Goal: Information Seeking & Learning: Find specific page/section

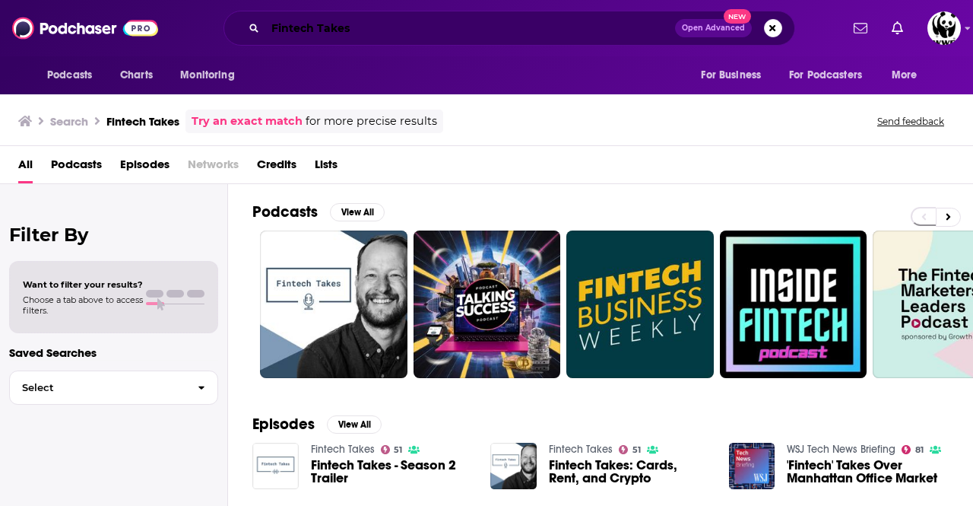
click at [363, 20] on input "Fintech Takes" at bounding box center [470, 28] width 410 height 24
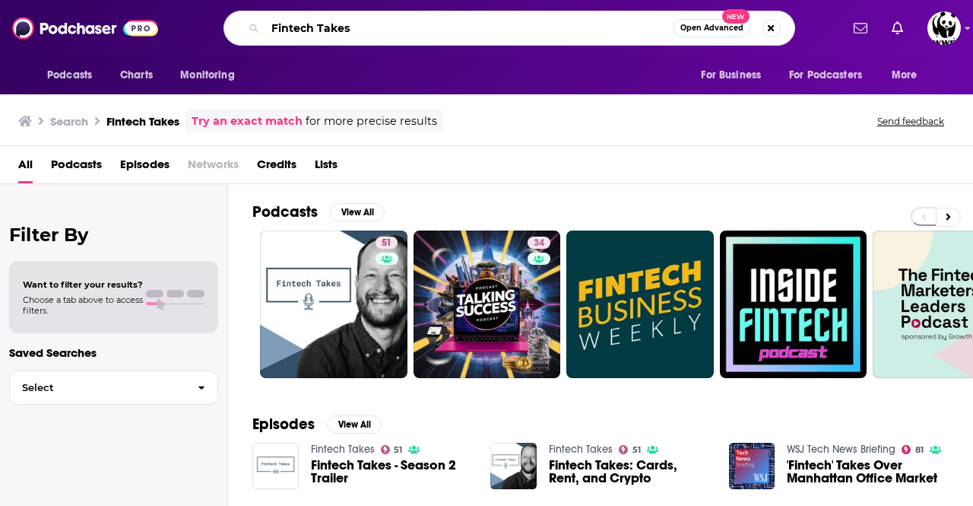
drag, startPoint x: 366, startPoint y: 38, endPoint x: 214, endPoint y: 27, distance: 152.4
click at [214, 27] on div "Fintech Takes Open Advanced New" at bounding box center [509, 28] width 662 height 35
type input "The Money Pot"
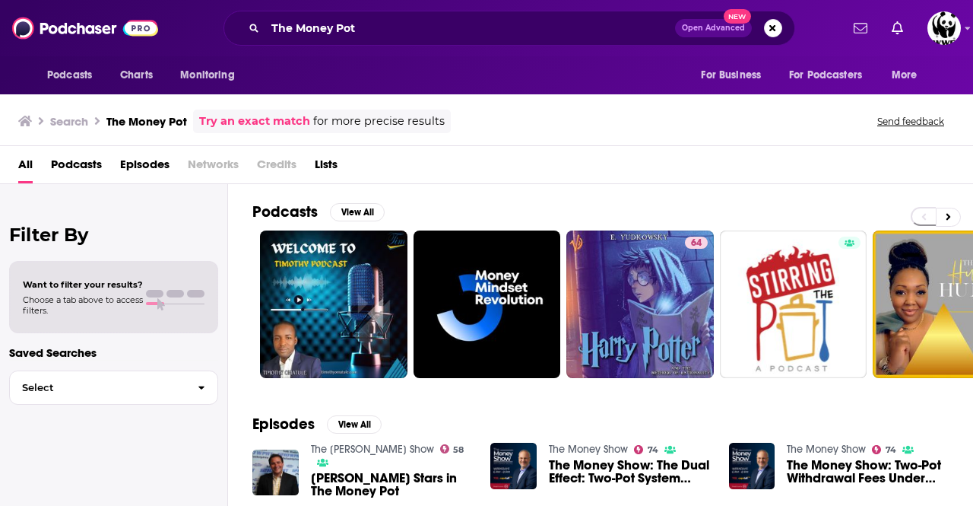
click at [727, 30] on span "Open Advanced" at bounding box center [713, 28] width 63 height 8
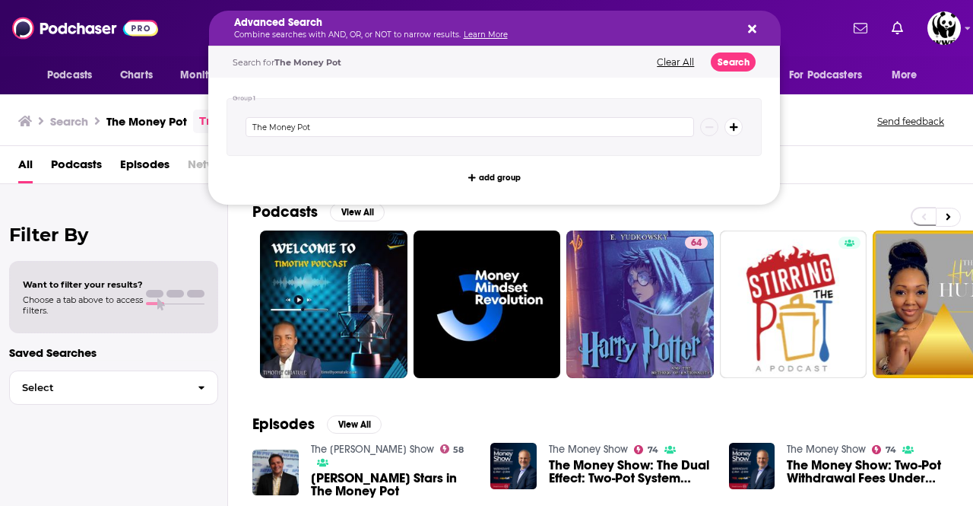
click at [414, 137] on div "The Money Pot" at bounding box center [494, 127] width 535 height 58
click at [731, 66] on button "Search" at bounding box center [733, 61] width 45 height 19
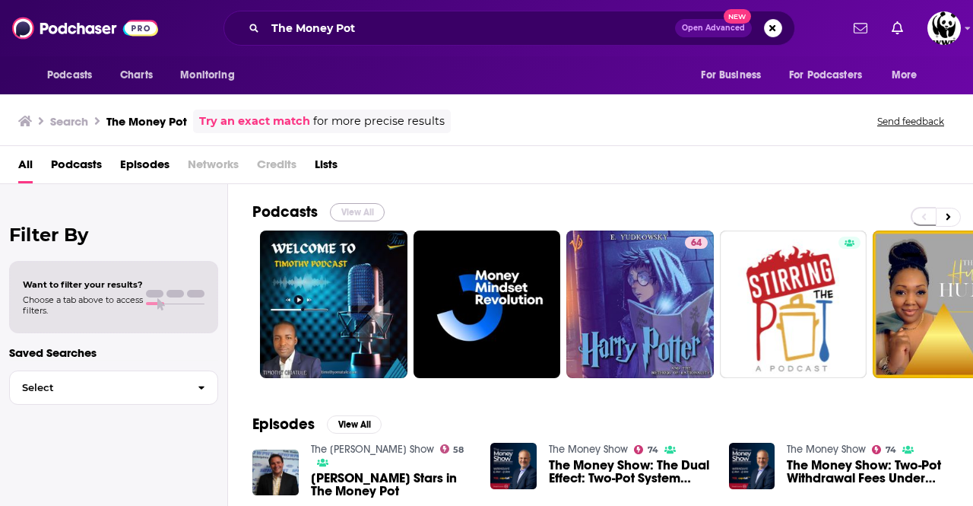
click at [371, 210] on button "View All" at bounding box center [357, 212] width 55 height 18
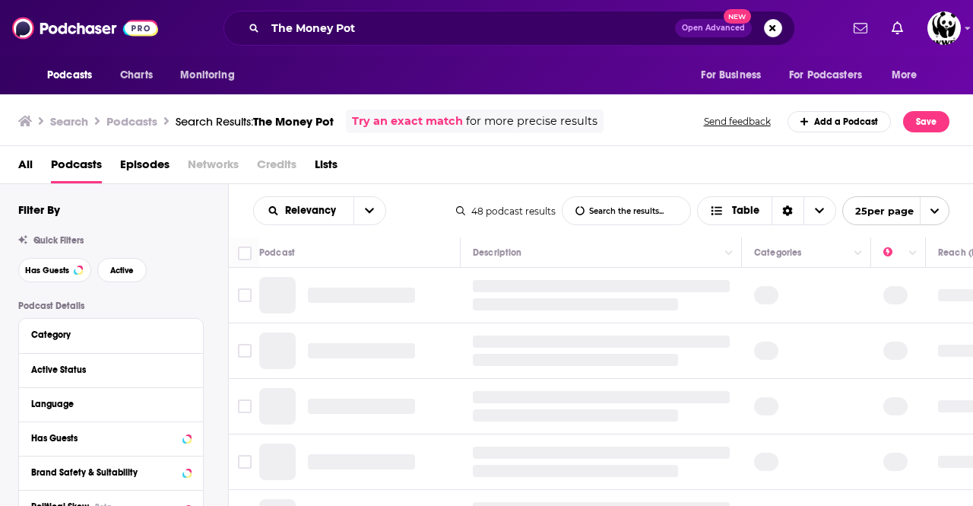
click at [71, 163] on span "Podcasts" at bounding box center [76, 167] width 51 height 31
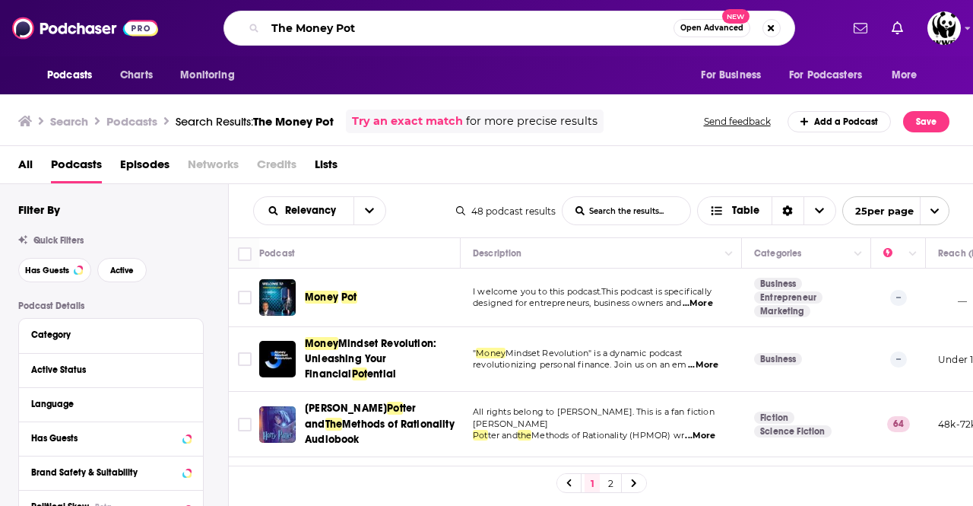
drag, startPoint x: 247, startPoint y: 24, endPoint x: 204, endPoint y: 24, distance: 43.3
click at [199, 24] on div "The Money Pot Open Advanced New" at bounding box center [509, 28] width 662 height 35
type input "Money 20/20"
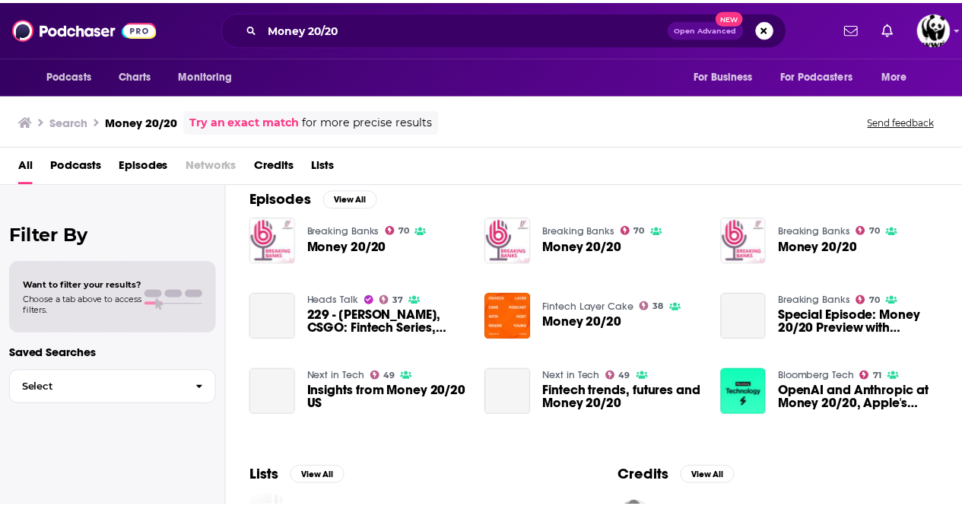
scroll to position [228, 0]
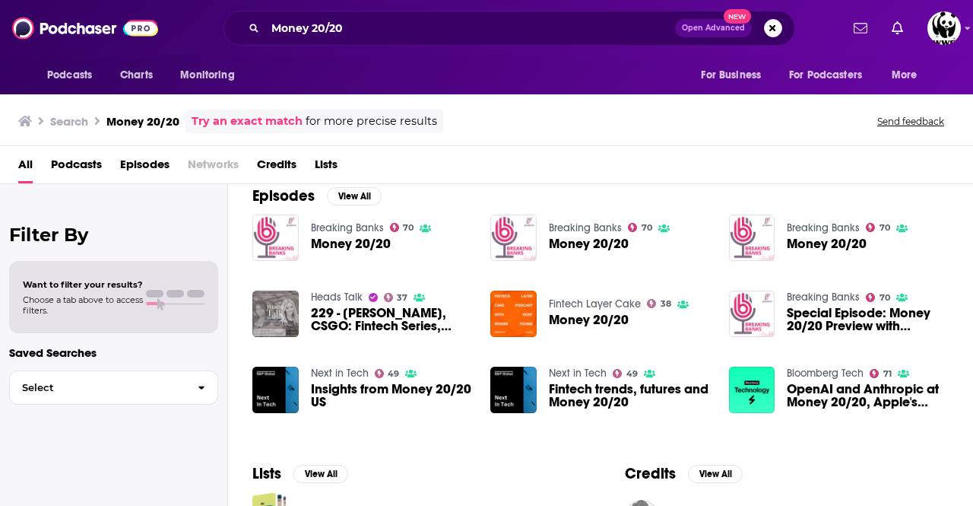
click at [360, 245] on span "Money 20/20" at bounding box center [351, 243] width 80 height 13
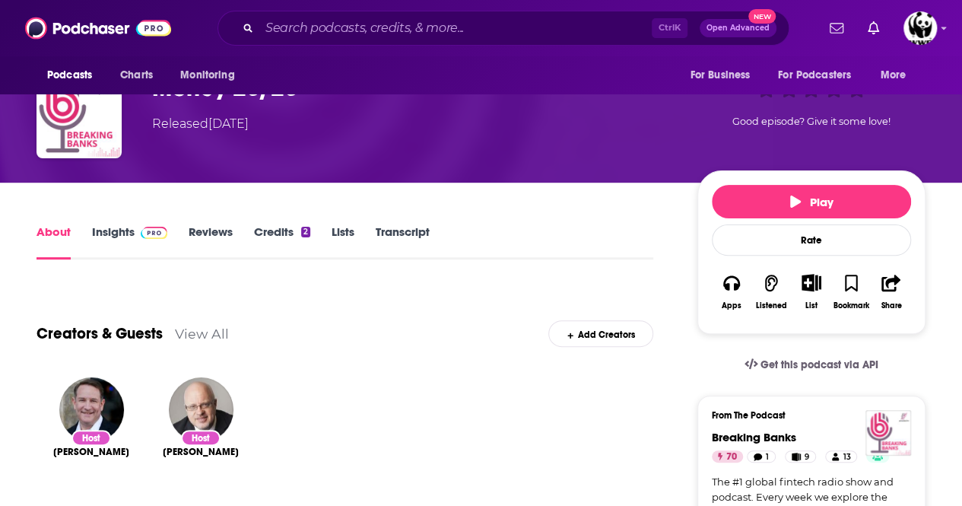
scroll to position [76, 0]
